Goal: Transaction & Acquisition: Download file/media

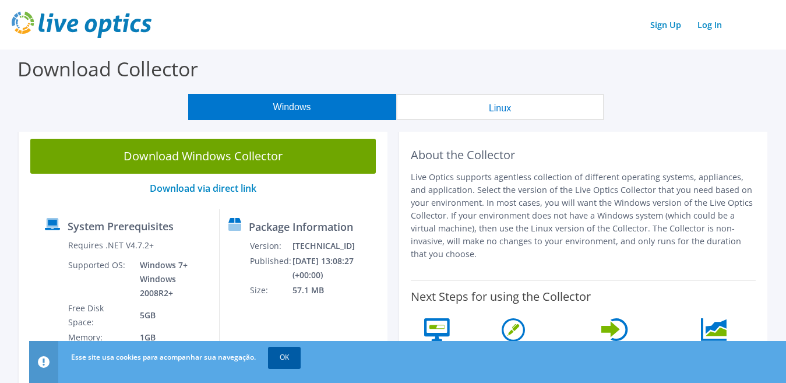
click at [287, 360] on link "OK" at bounding box center [284, 357] width 33 height 21
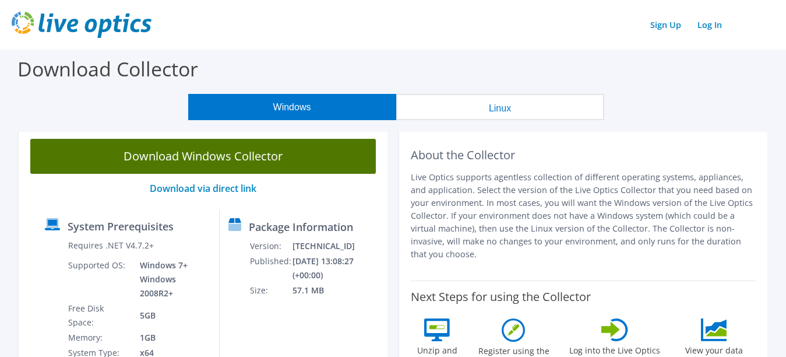
click at [231, 156] on link "Download Windows Collector" at bounding box center [202, 156] width 345 height 35
